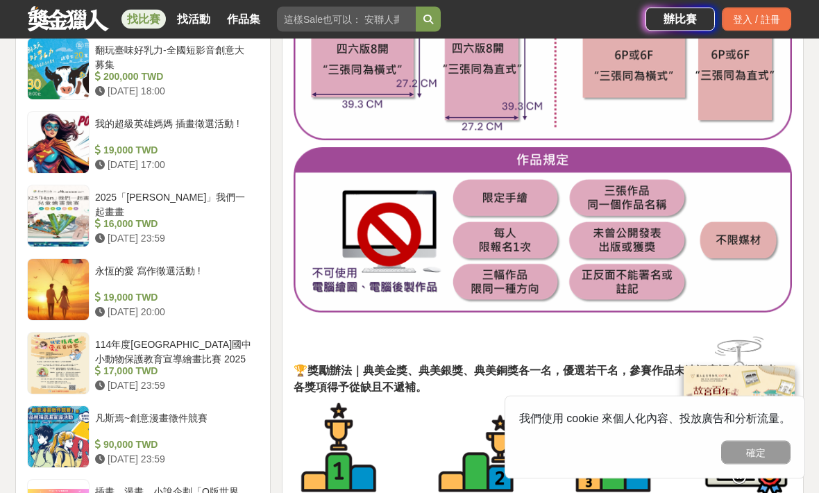
scroll to position [1260, 0]
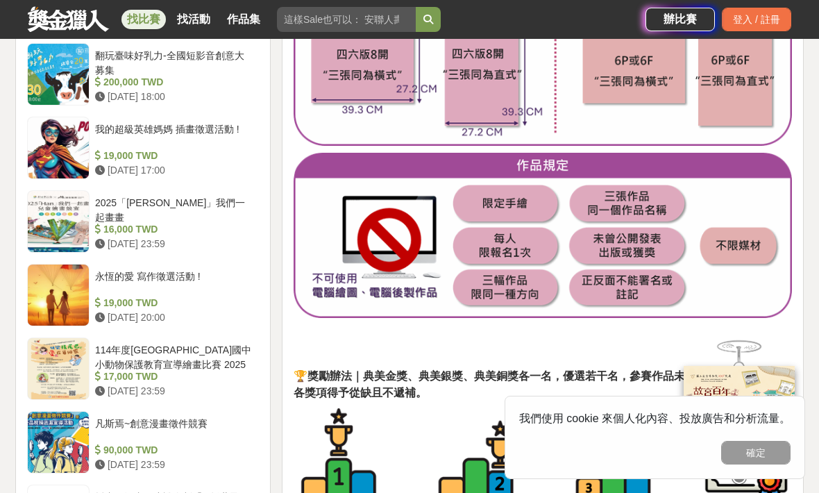
click at [206, 213] on div "2025「Han」我們一起畫畫" at bounding box center [174, 209] width 158 height 26
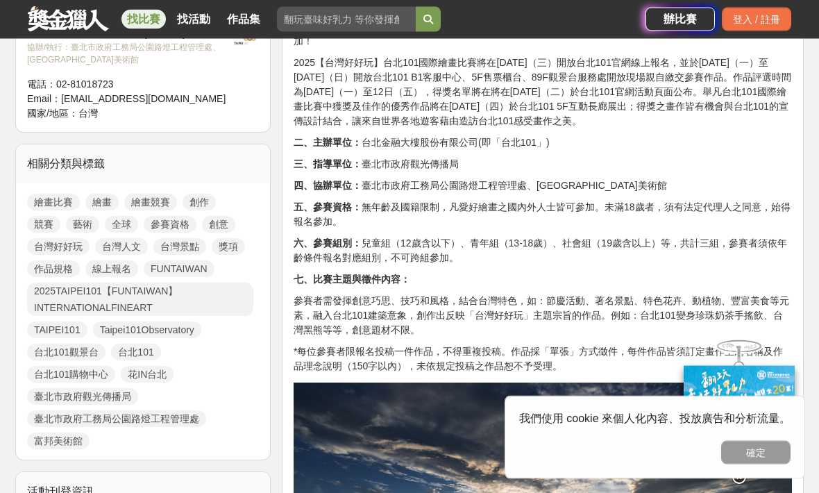
scroll to position [547, 0]
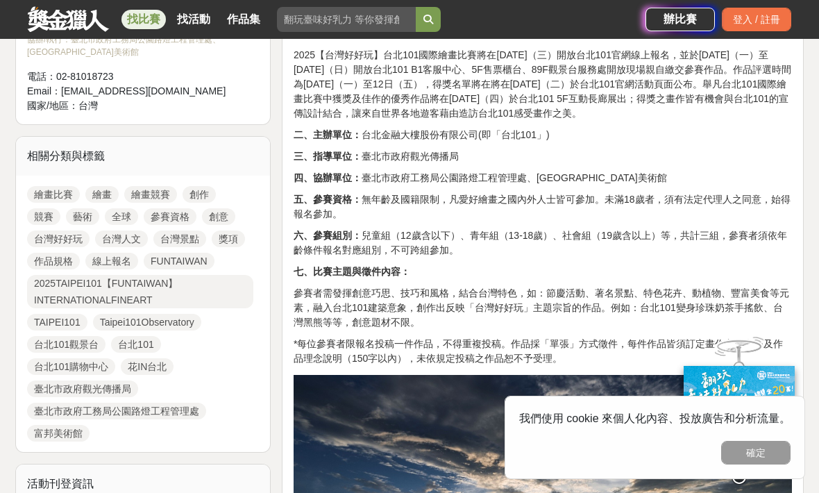
click at [56, 190] on link "繪畫比賽" at bounding box center [53, 194] width 53 height 17
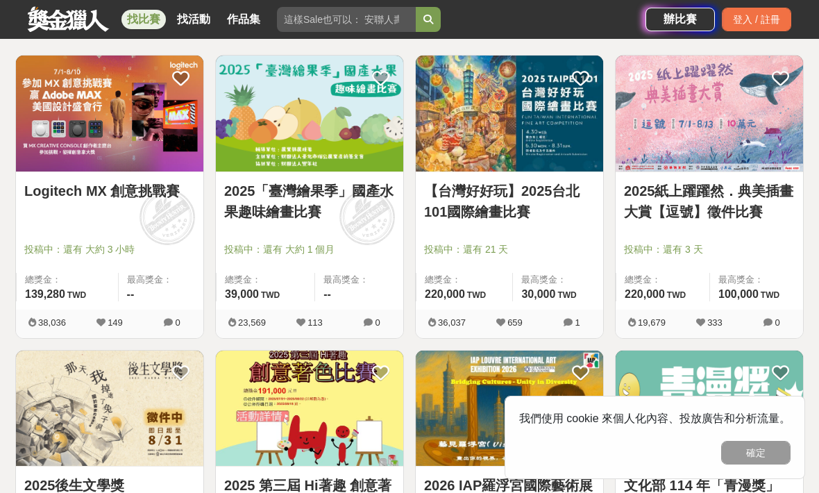
scroll to position [242, 0]
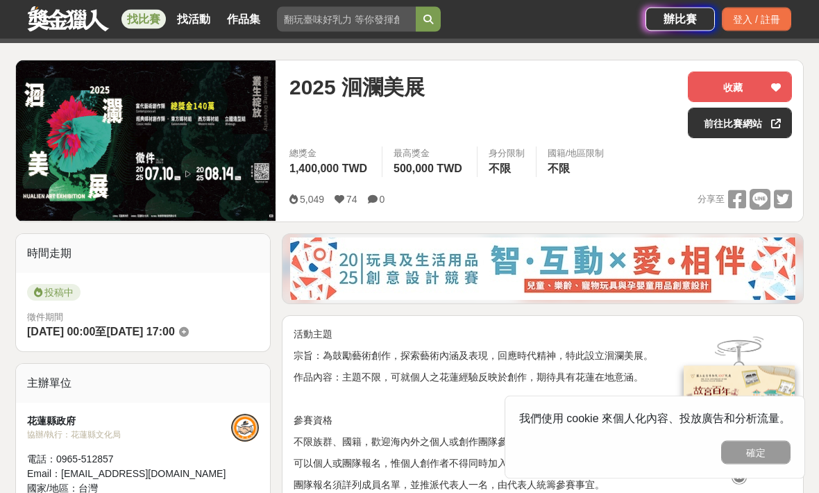
scroll to position [85, 0]
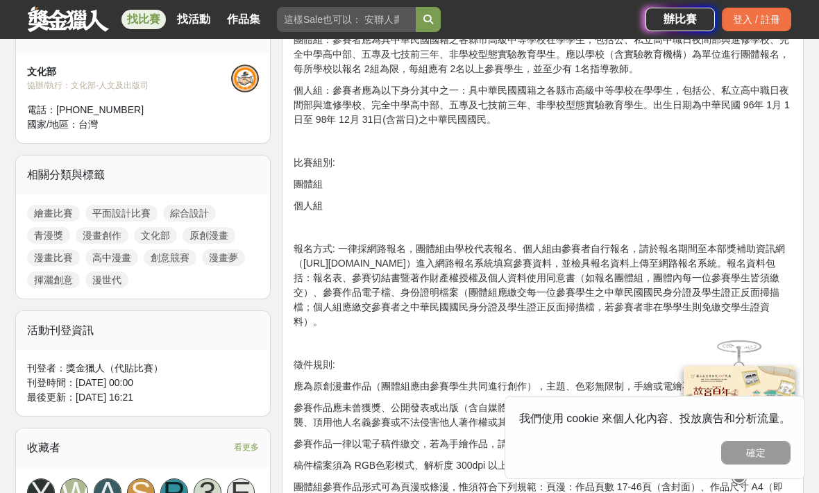
scroll to position [136, 0]
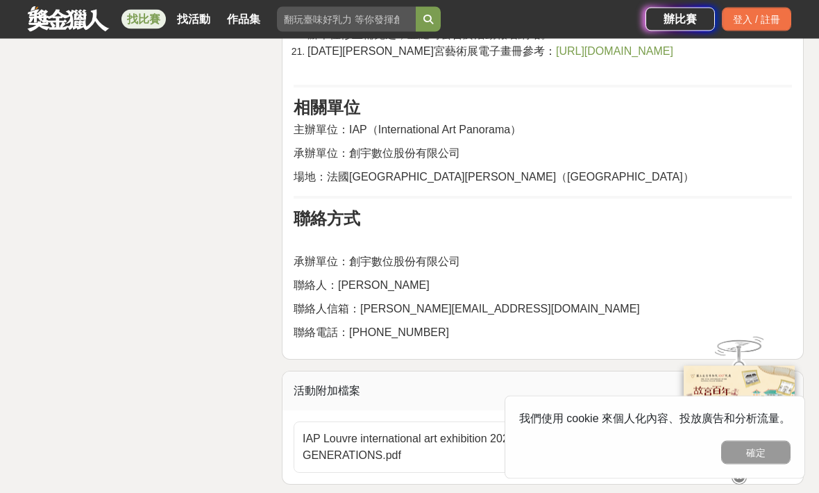
scroll to position [3194, 0]
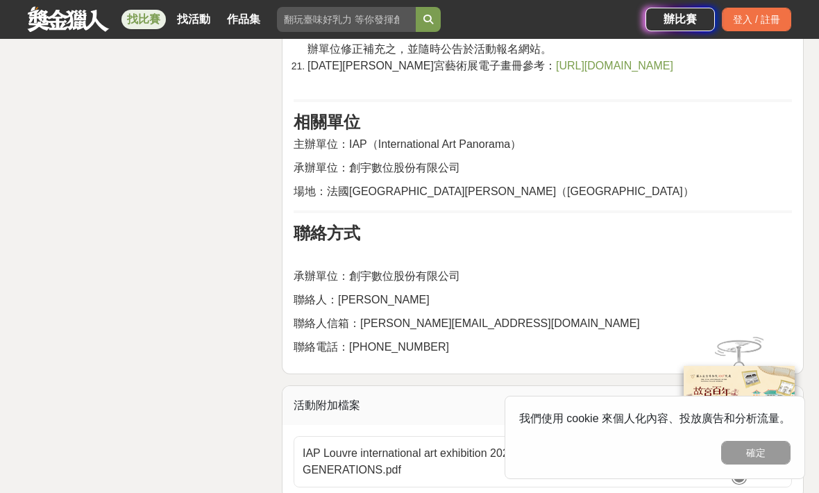
click at [570, 71] on span "[URL][DOMAIN_NAME]" at bounding box center [614, 66] width 117 height 12
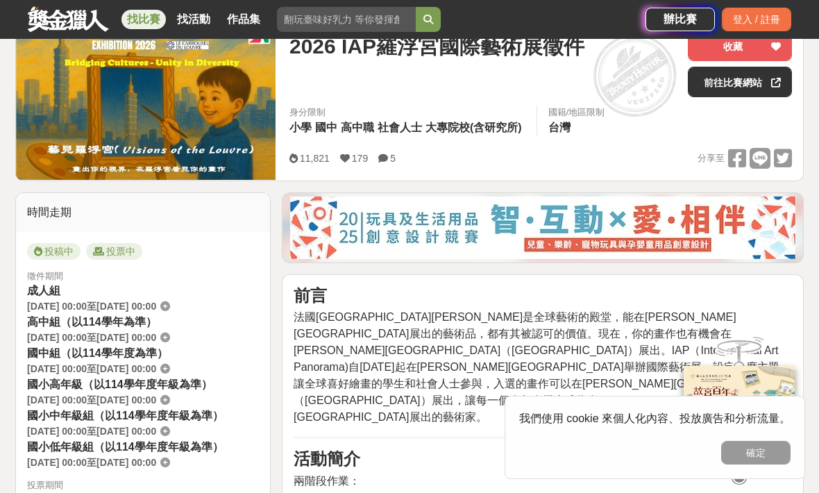
scroll to position [191, 0]
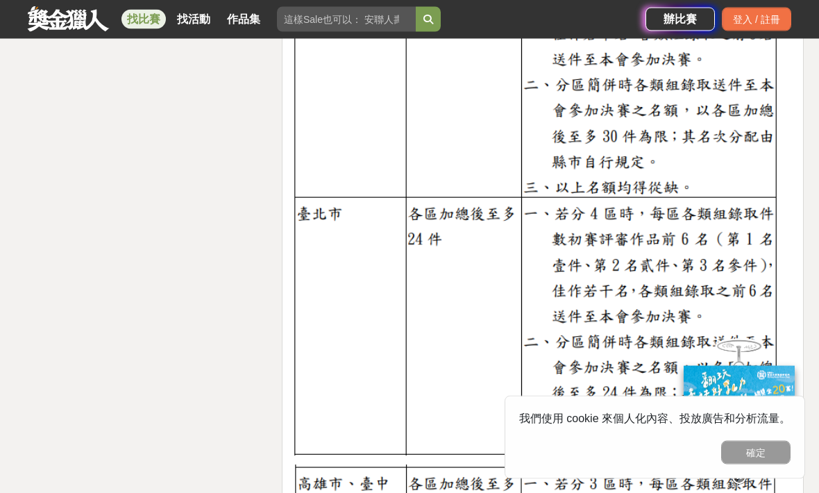
scroll to position [2503, 0]
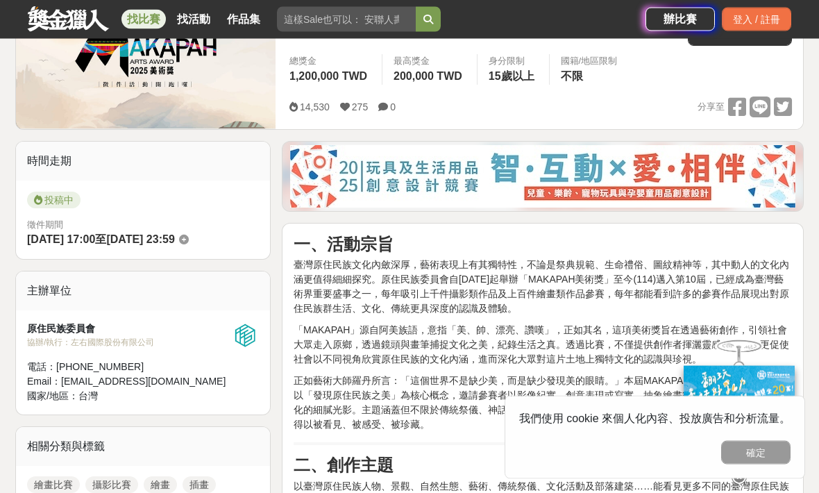
scroll to position [157, 0]
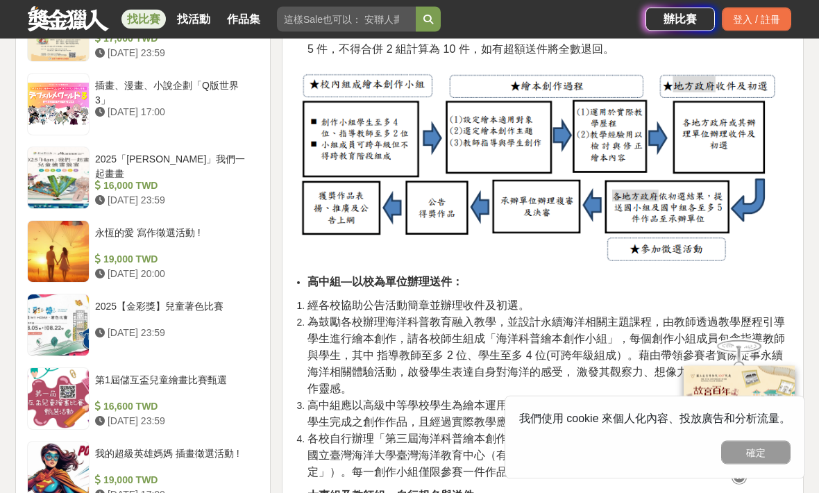
scroll to position [1450, 0]
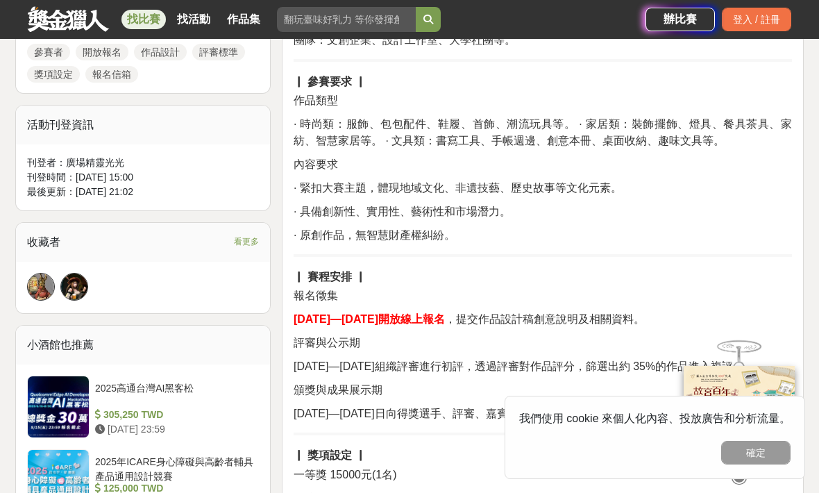
scroll to position [736, 0]
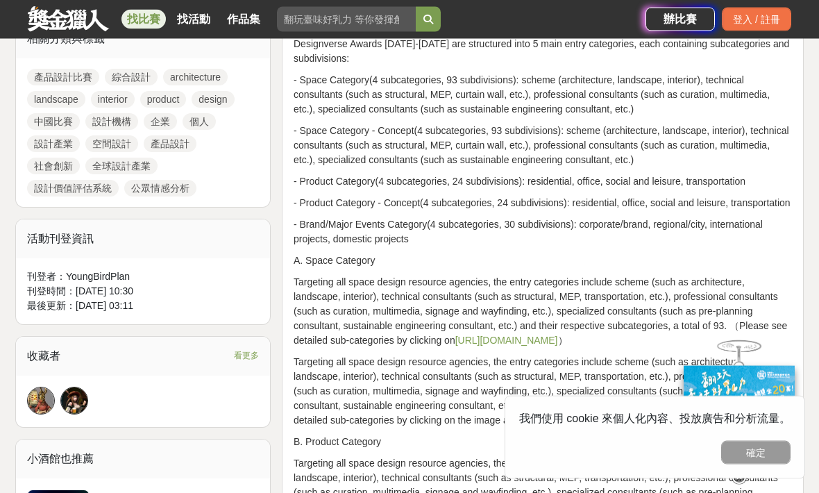
scroll to position [725, 0]
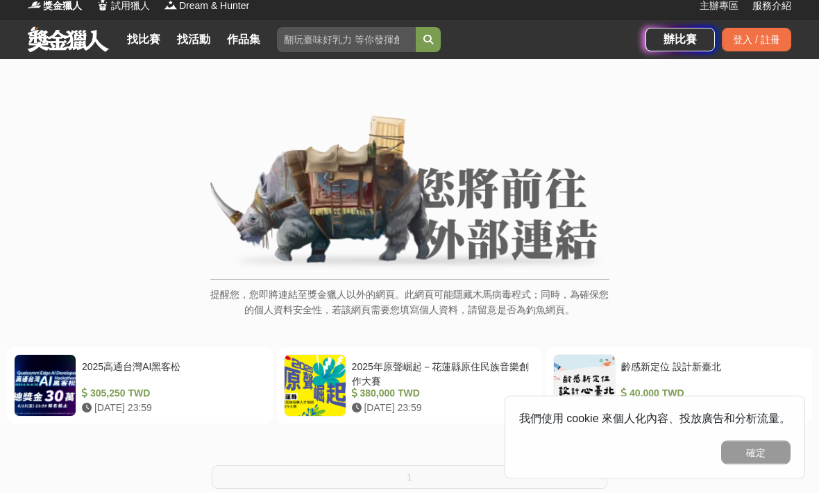
scroll to position [14, 0]
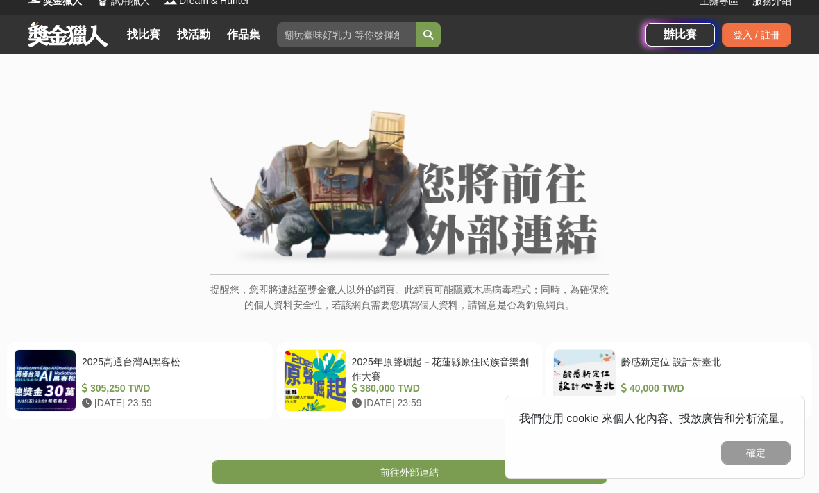
click at [453, 466] on link "前往外部連結" at bounding box center [410, 472] width 396 height 24
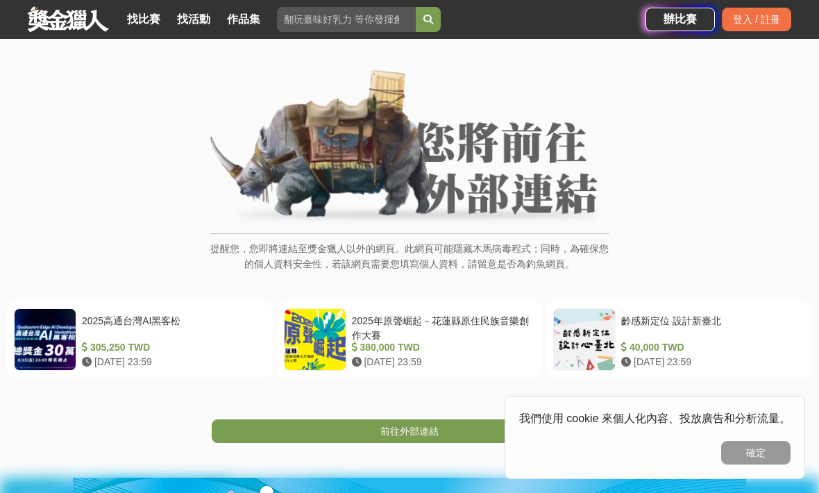
scroll to position [60, 0]
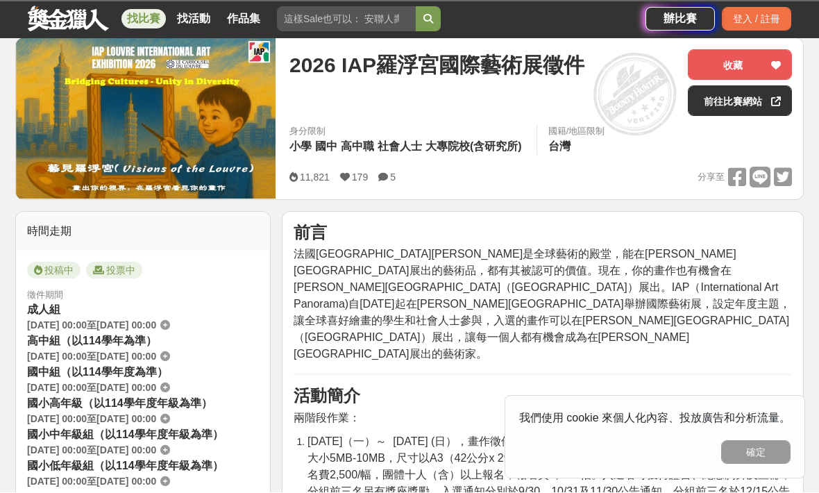
scroll to position [46, 0]
